Goal: Transaction & Acquisition: Purchase product/service

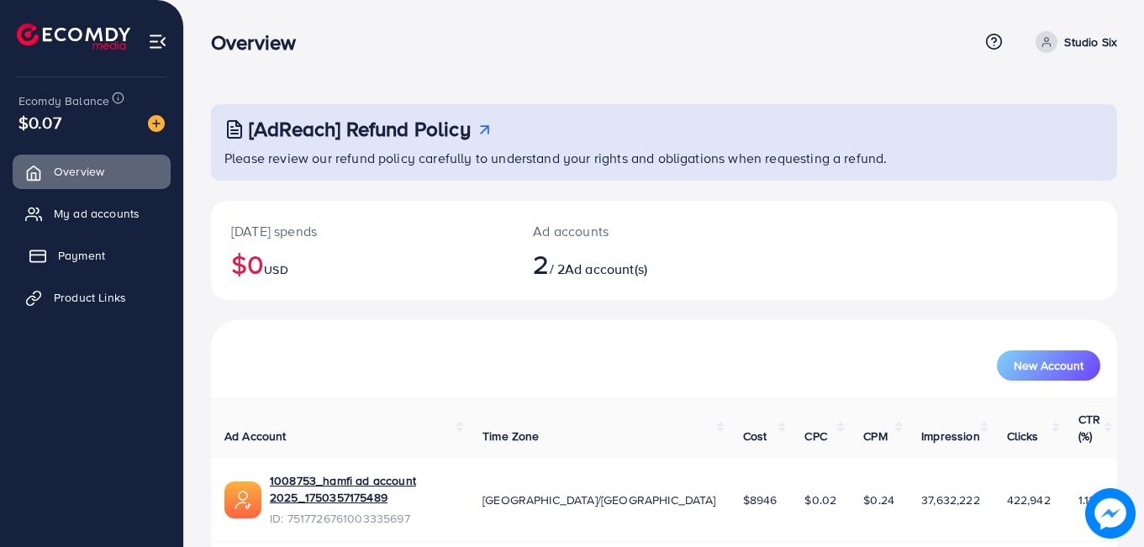
click at [99, 258] on span "Payment" at bounding box center [81, 255] width 47 height 17
click at [97, 264] on span "Payment" at bounding box center [81, 255] width 47 height 17
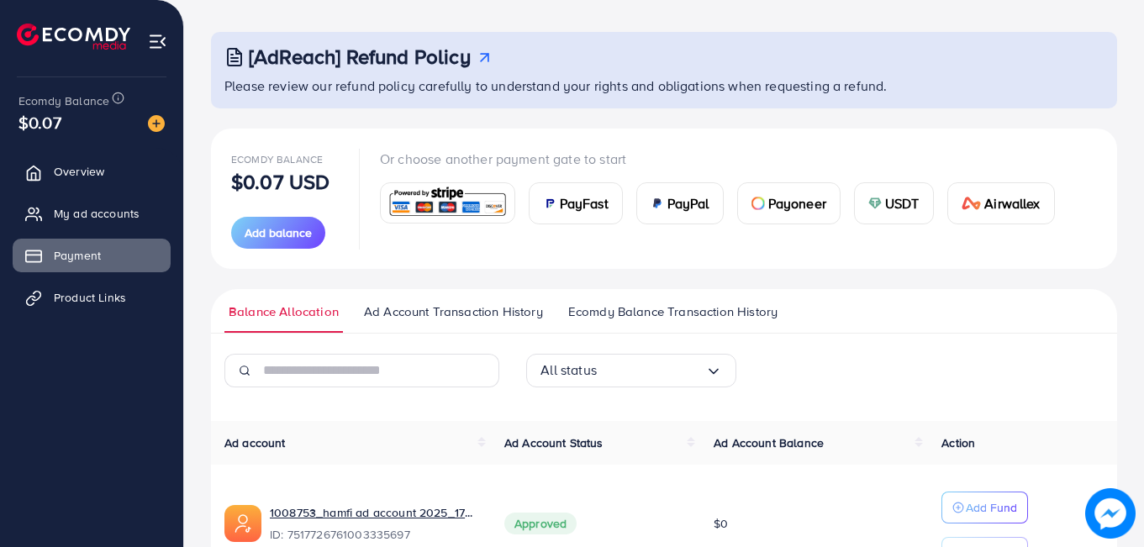
scroll to position [93, 0]
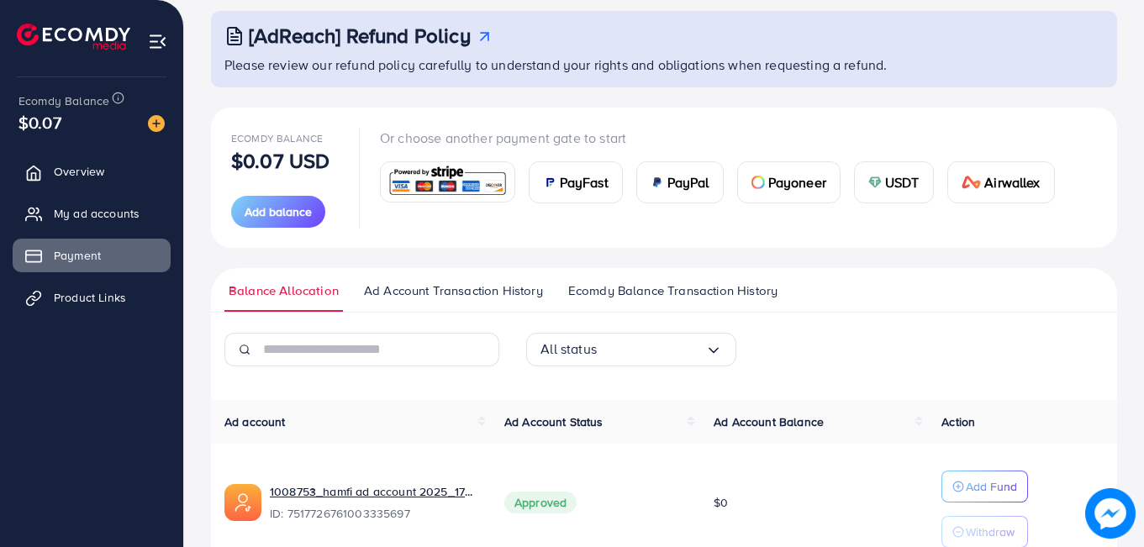
click at [886, 183] on span "USDT" at bounding box center [902, 182] width 34 height 20
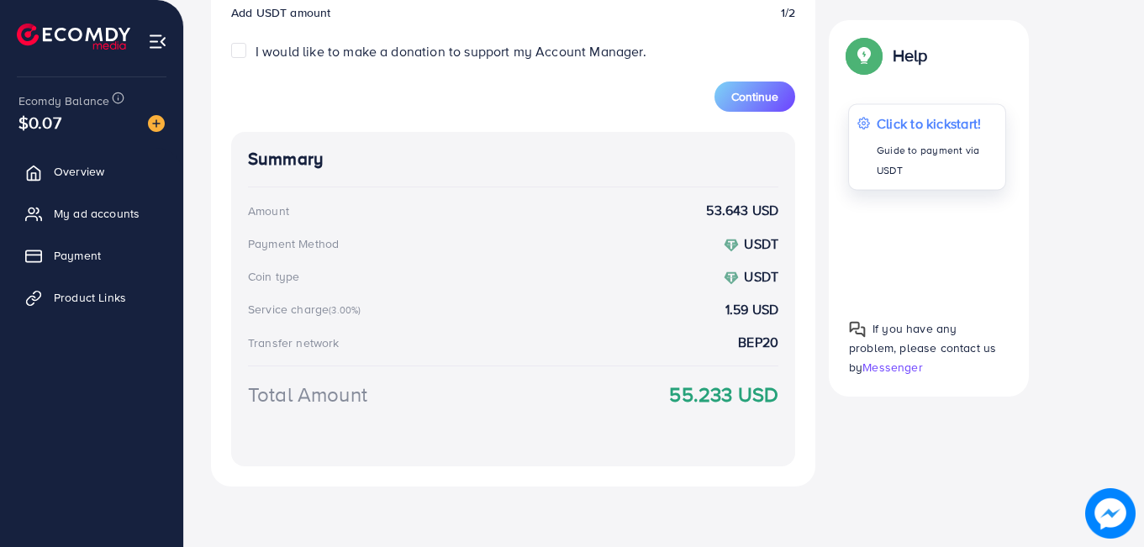
scroll to position [724, 0]
type input "**"
click at [769, 108] on button "Continue" at bounding box center [754, 97] width 81 height 30
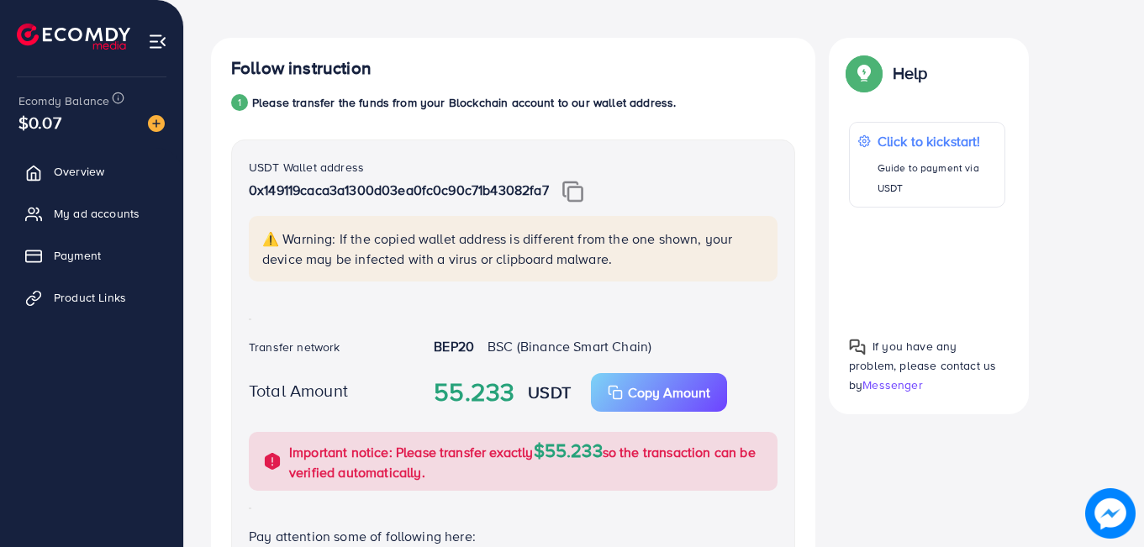
scroll to position [282, 0]
click at [581, 197] on img at bounding box center [572, 191] width 21 height 22
click at [573, 192] on img at bounding box center [572, 191] width 21 height 22
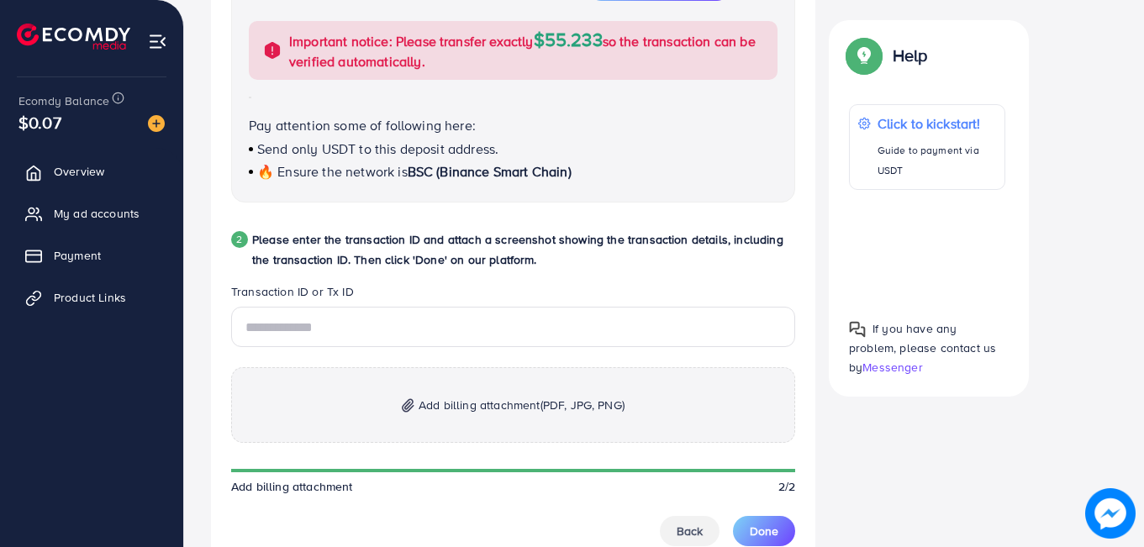
scroll to position [779, 0]
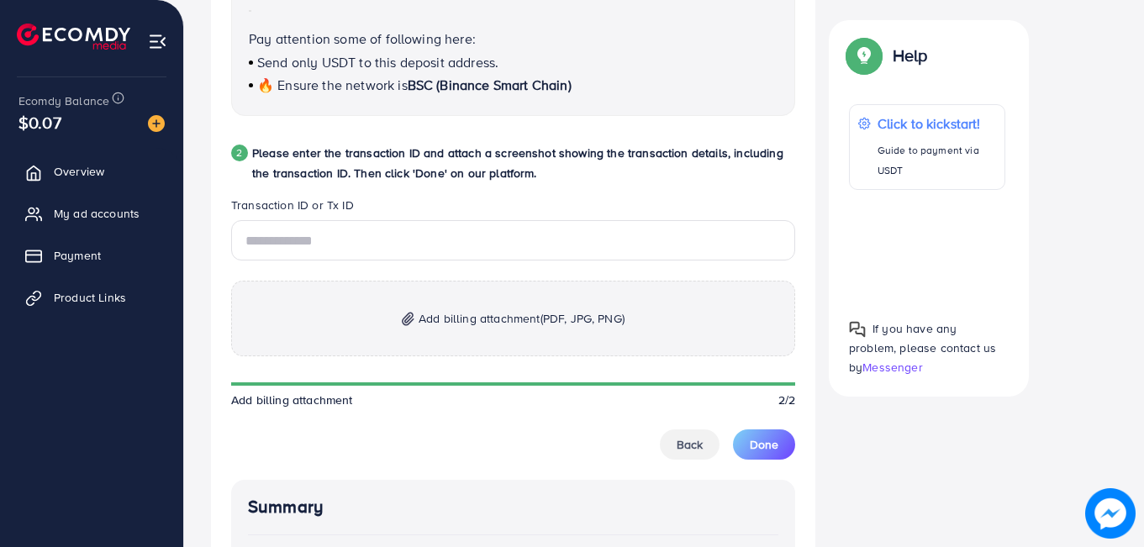
click at [471, 315] on span "Add billing attachment (PDF, JPG, PNG)" at bounding box center [522, 318] width 206 height 20
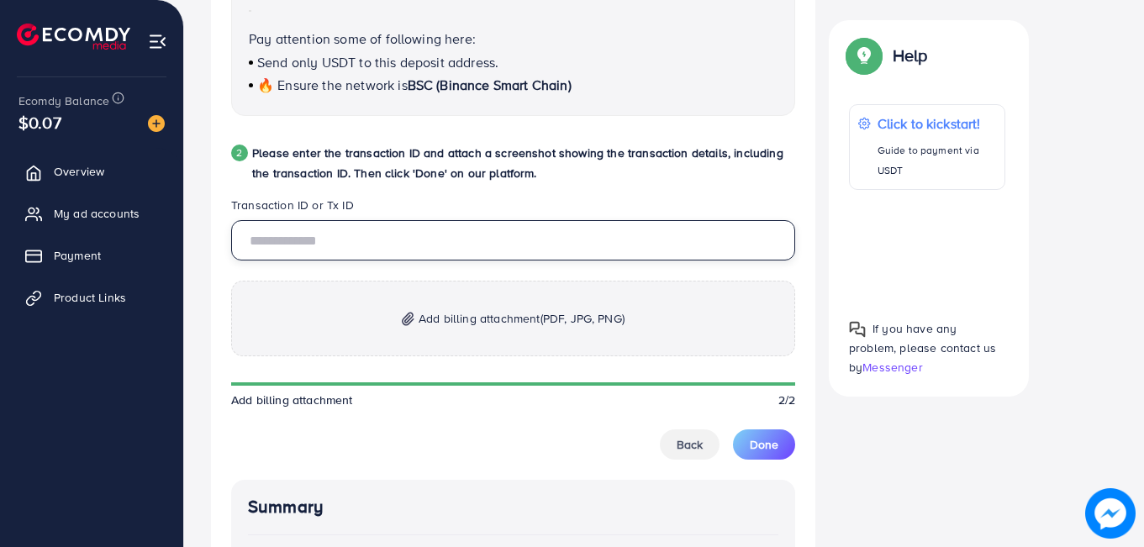
click at [382, 244] on input "text" at bounding box center [513, 240] width 564 height 40
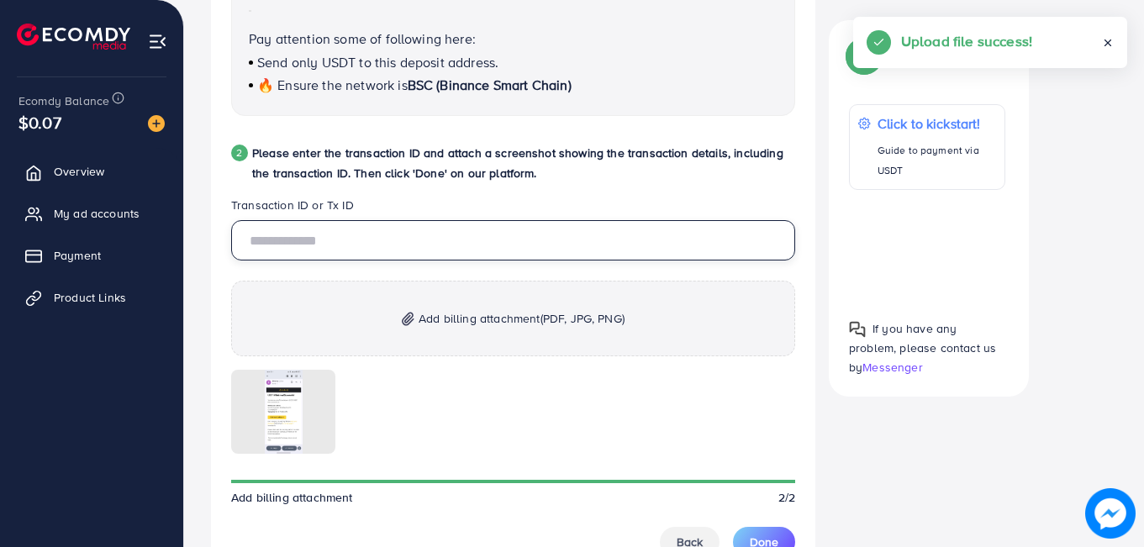
paste input "**********"
type input "**********"
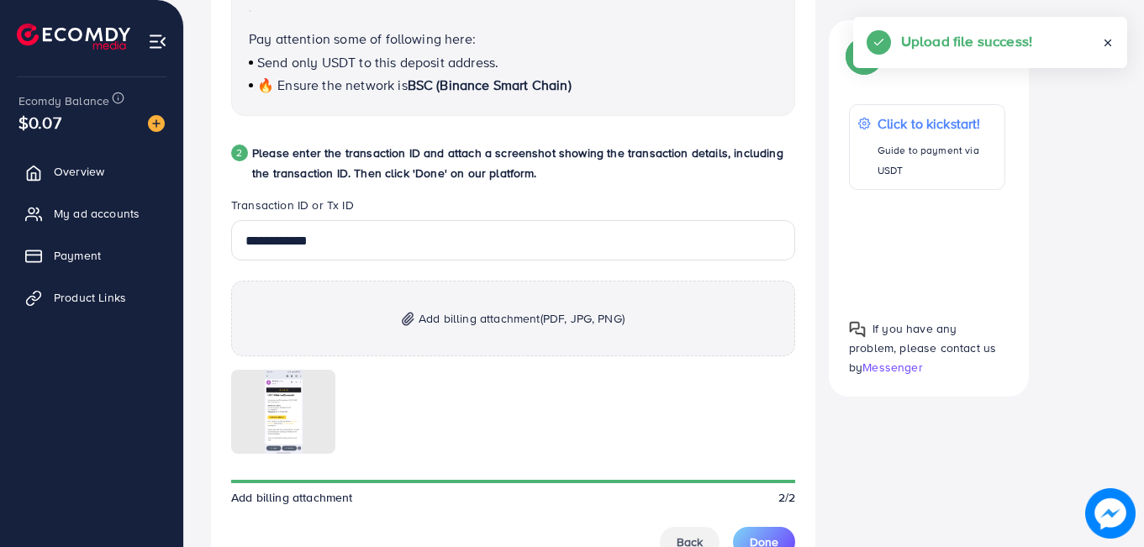
click at [613, 403] on div at bounding box center [513, 412] width 564 height 84
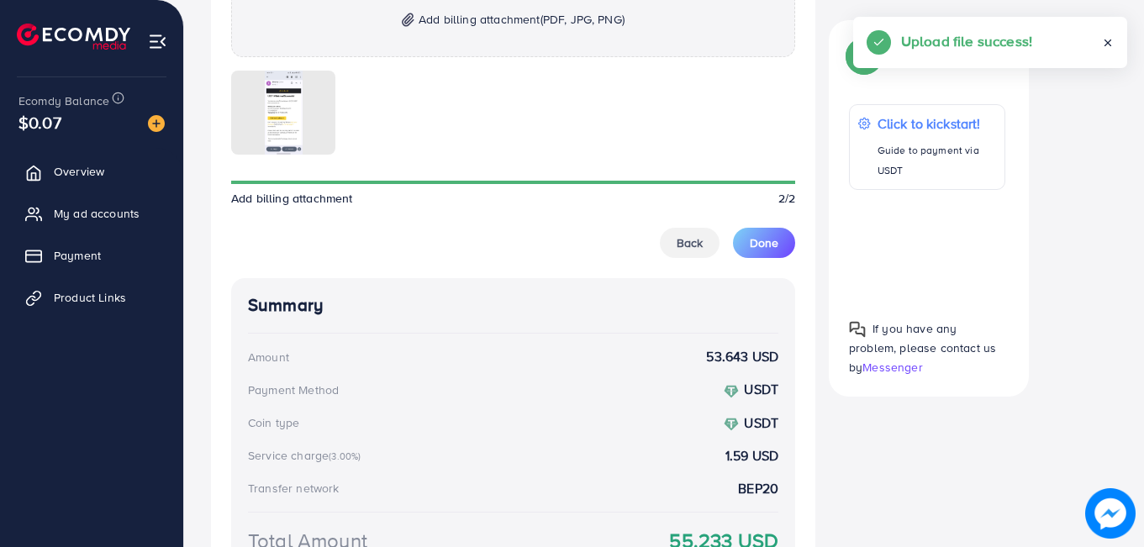
scroll to position [1224, 0]
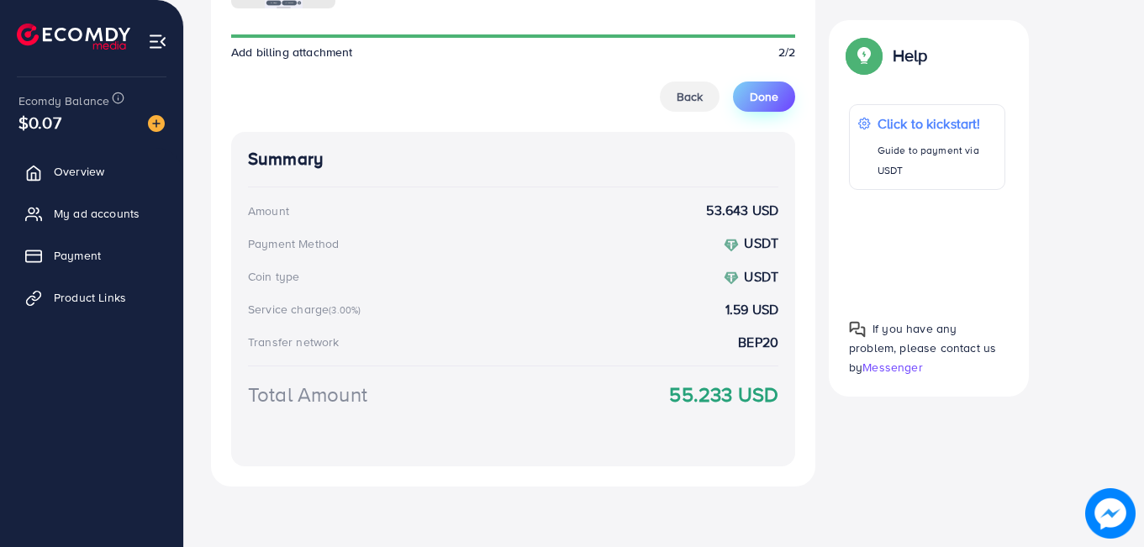
click at [745, 89] on button "Done" at bounding box center [764, 97] width 62 height 30
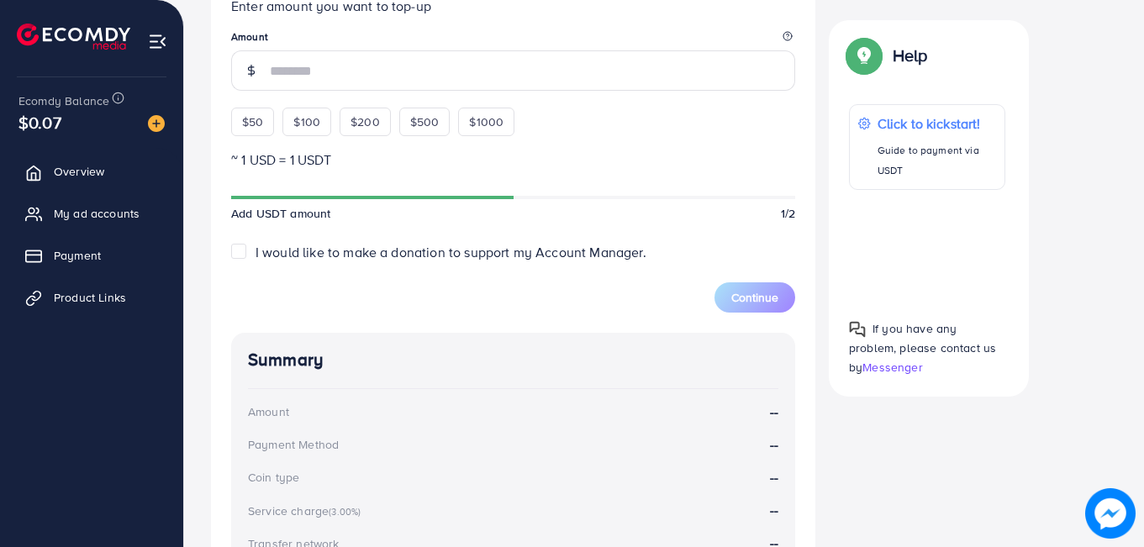
scroll to position [513, 0]
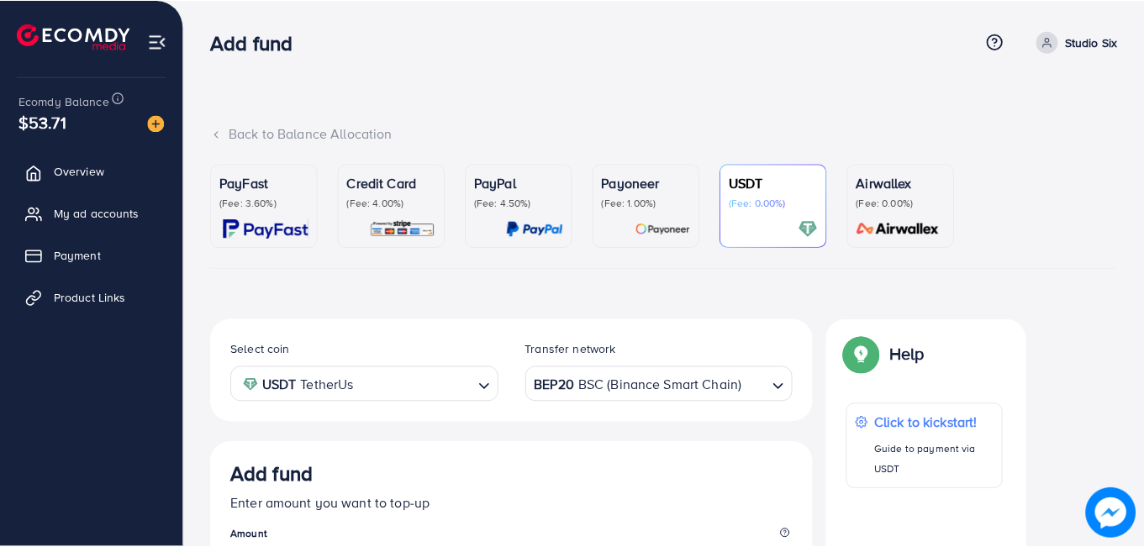
scroll to position [295, 0]
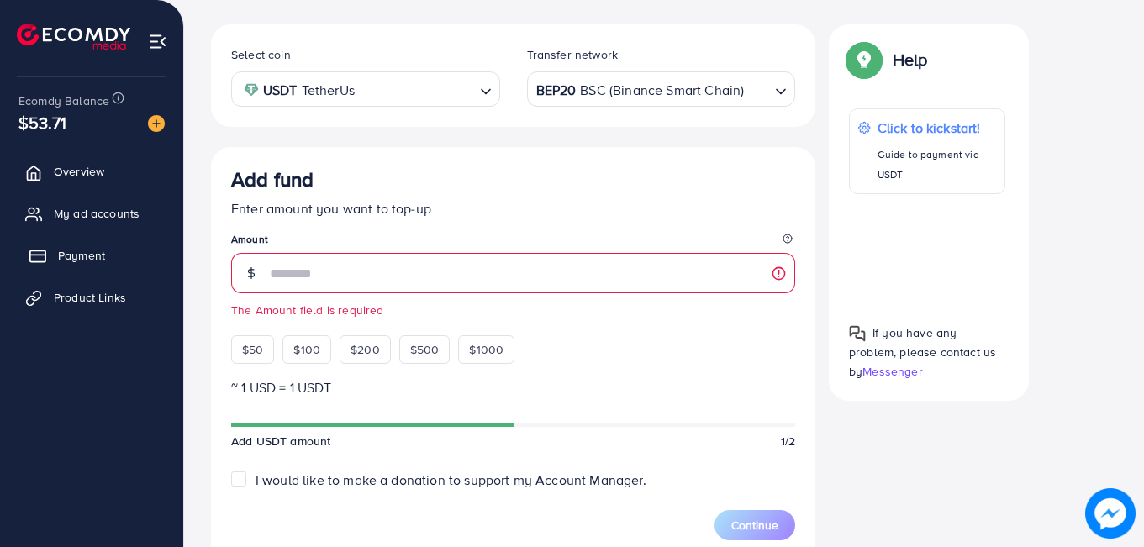
click at [82, 255] on span "Payment" at bounding box center [81, 255] width 47 height 17
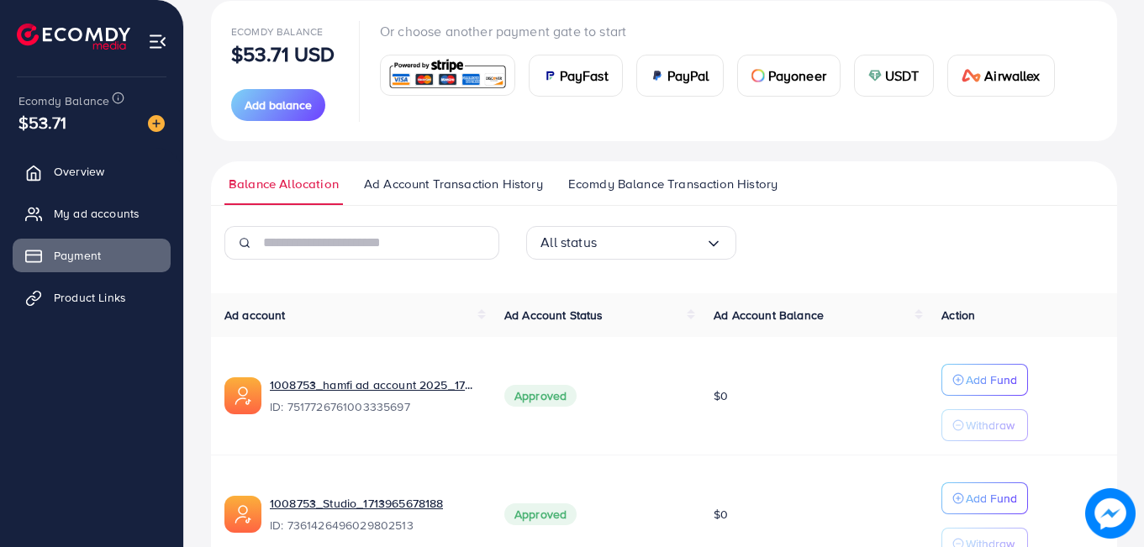
scroll to position [228, 0]
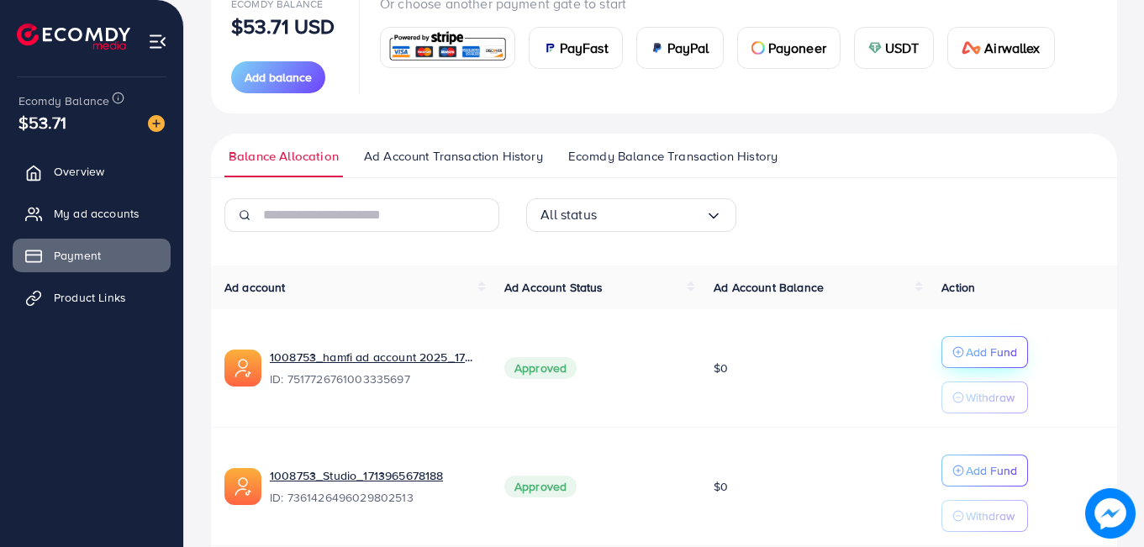
click at [952, 341] on button "Add Fund" at bounding box center [984, 352] width 87 height 32
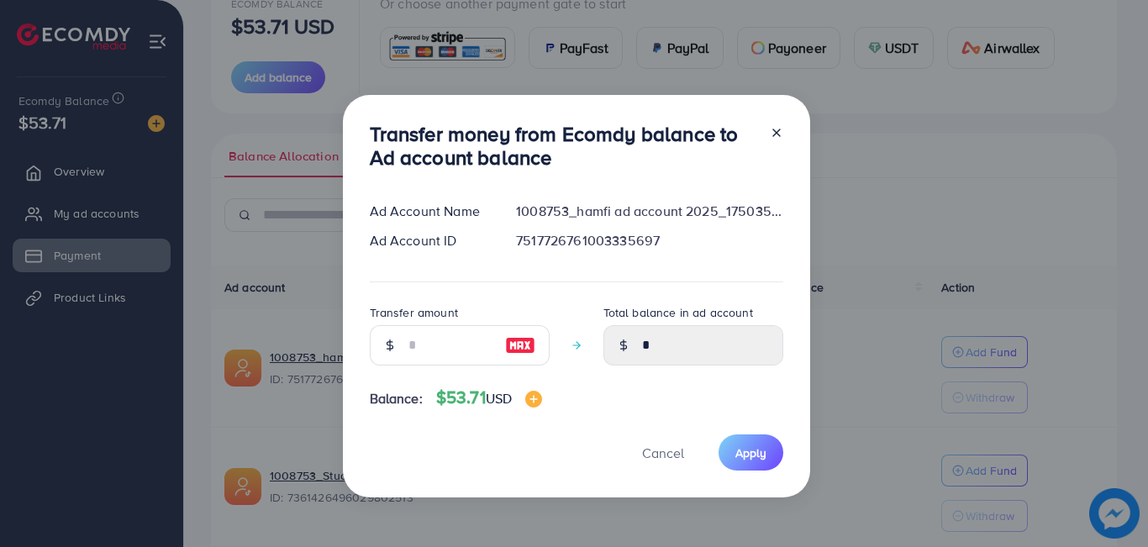
click at [513, 340] on img at bounding box center [520, 345] width 30 height 20
type input "**"
type input "*****"
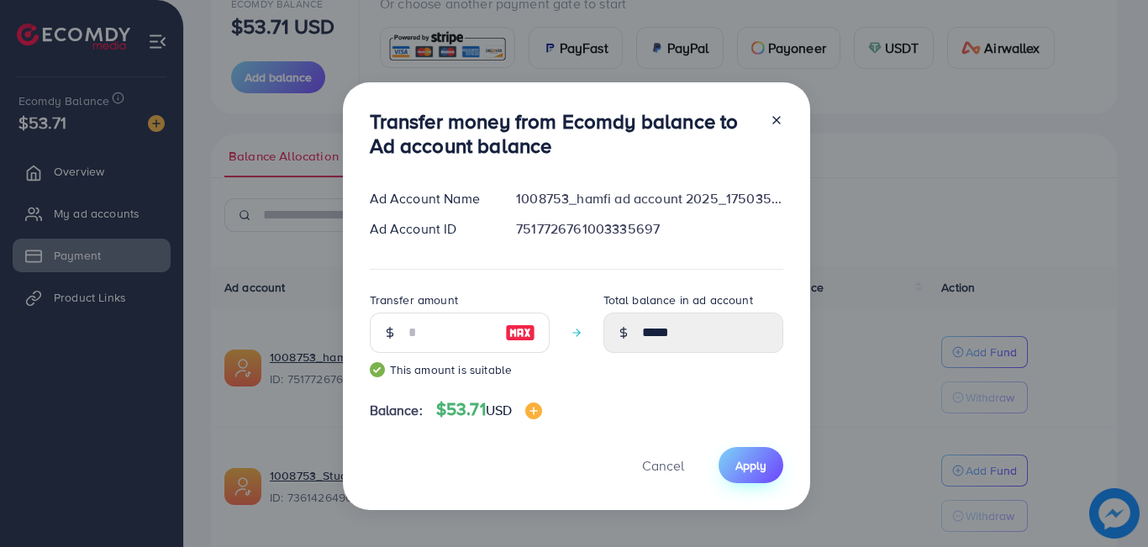
click at [753, 452] on button "Apply" at bounding box center [751, 465] width 65 height 36
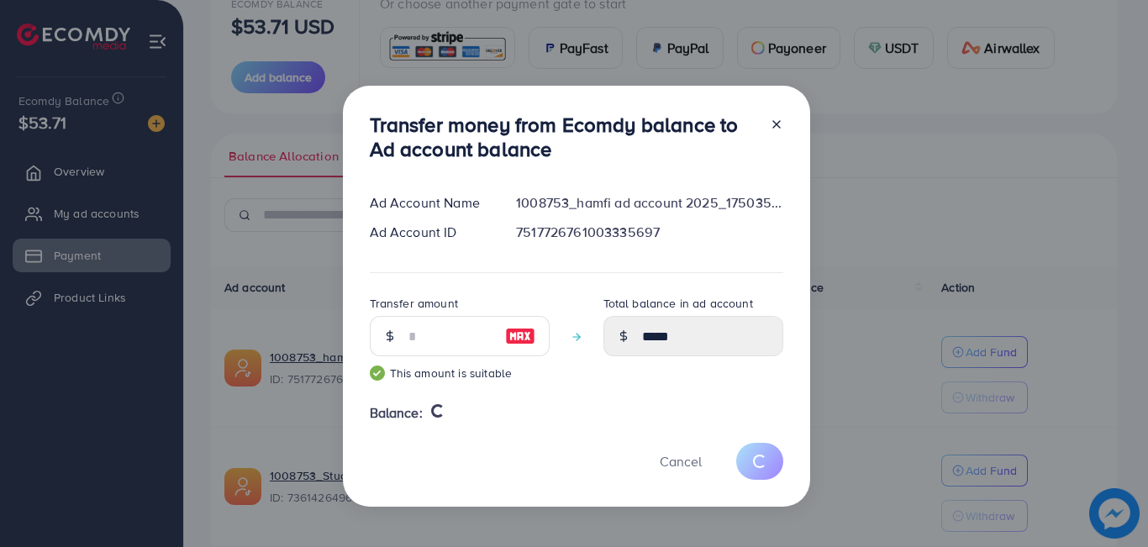
type input "*"
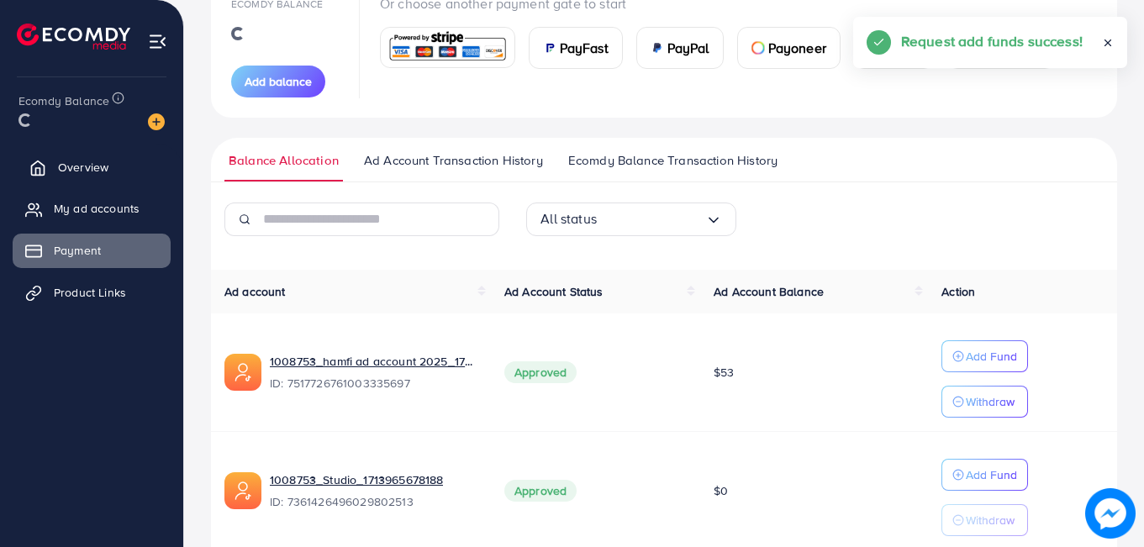
click at [77, 169] on span "Overview" at bounding box center [83, 167] width 50 height 17
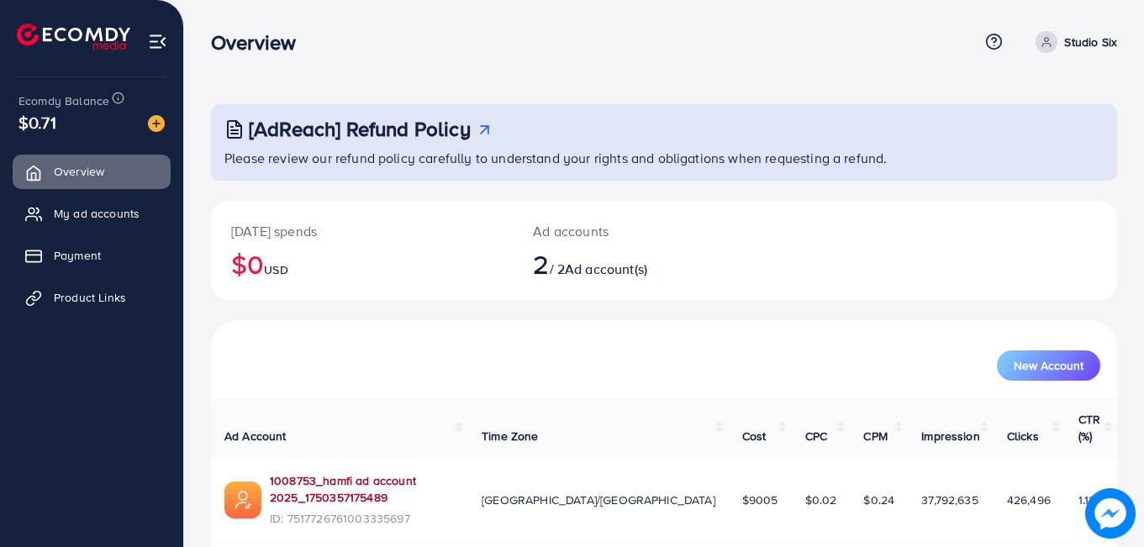
click at [371, 472] on link "1008753_hamfi ad account 2025_1750357175489" at bounding box center [362, 489] width 185 height 34
